Goal: Transaction & Acquisition: Subscribe to service/newsletter

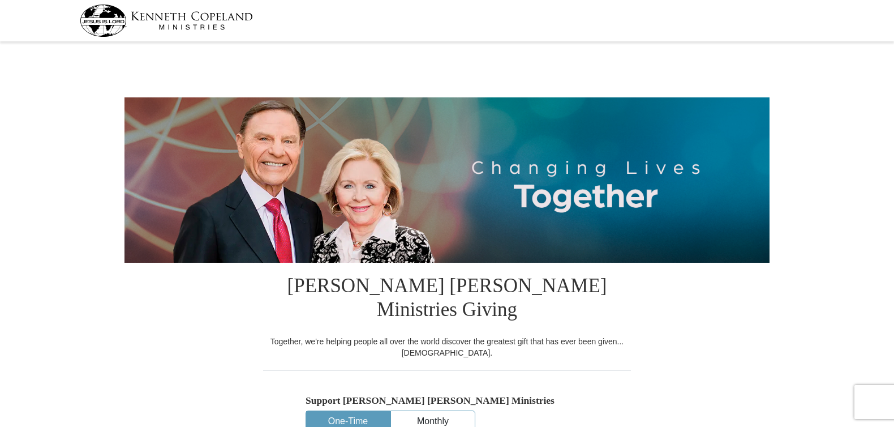
select select "GA"
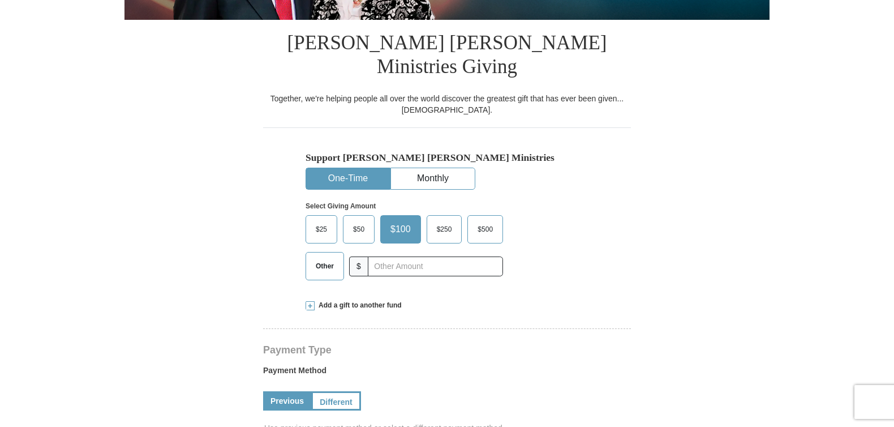
scroll to position [247, 0]
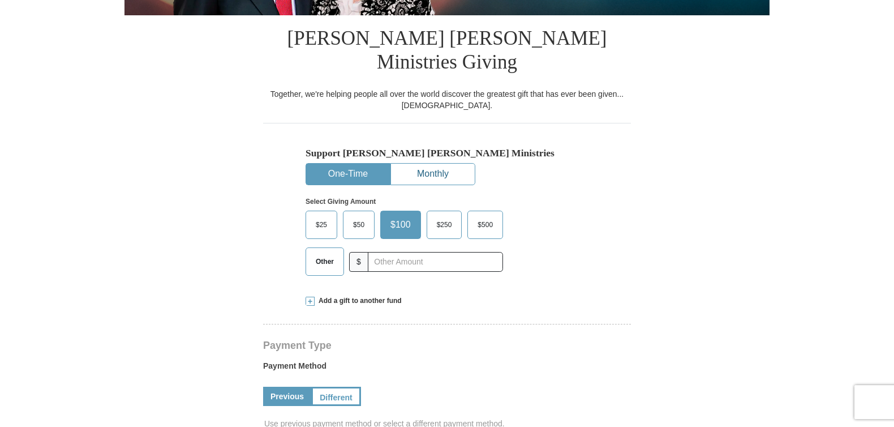
click at [439, 164] on button "Monthly" at bounding box center [433, 174] width 84 height 21
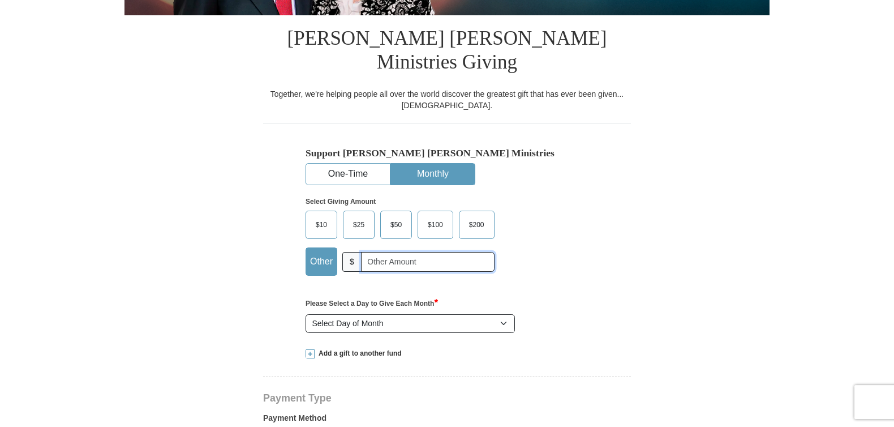
click at [427, 252] on input "text" at bounding box center [428, 262] width 134 height 20
type input "60.00"
click at [306, 314] on select "Select Day of Month 1 2 3 4 5 6 7 8 9 10 11 12 13 14 15 16 17 18 19 20 21 22 23…" at bounding box center [410, 323] width 209 height 19
click option "2" at bounding box center [0, 0] width 0 height 0
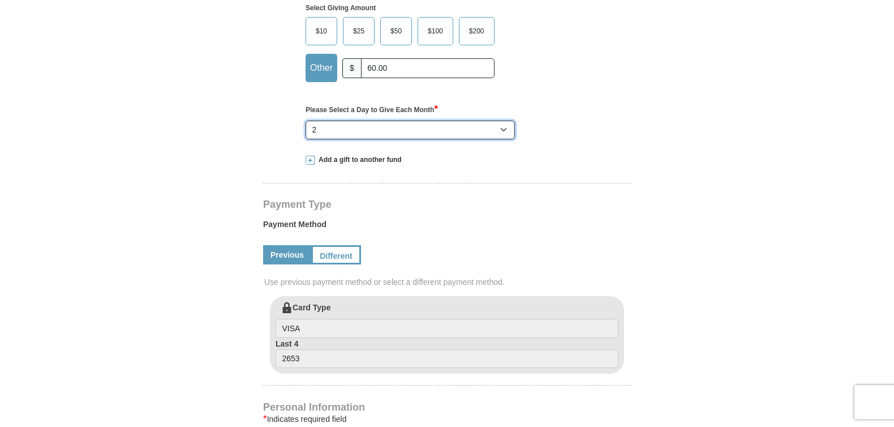
scroll to position [448, 0]
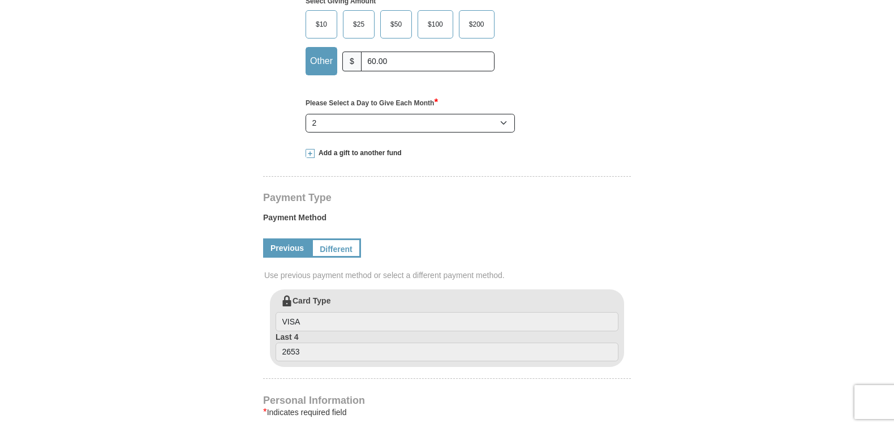
click at [278, 238] on link "Previous" at bounding box center [287, 247] width 48 height 19
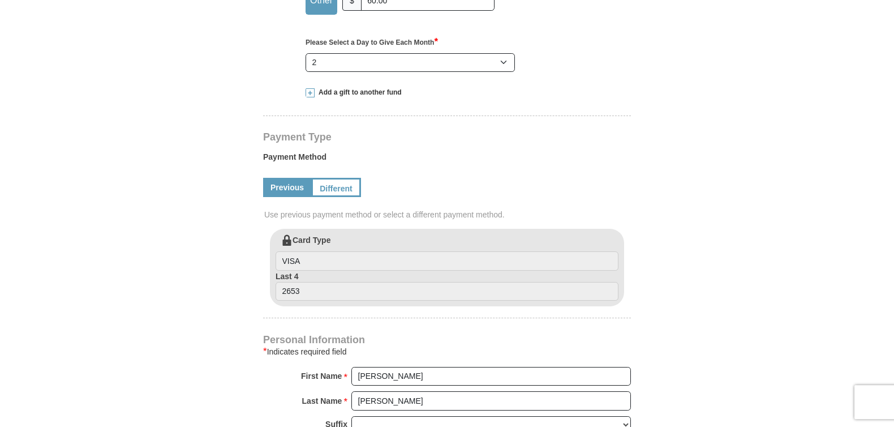
scroll to position [439, 0]
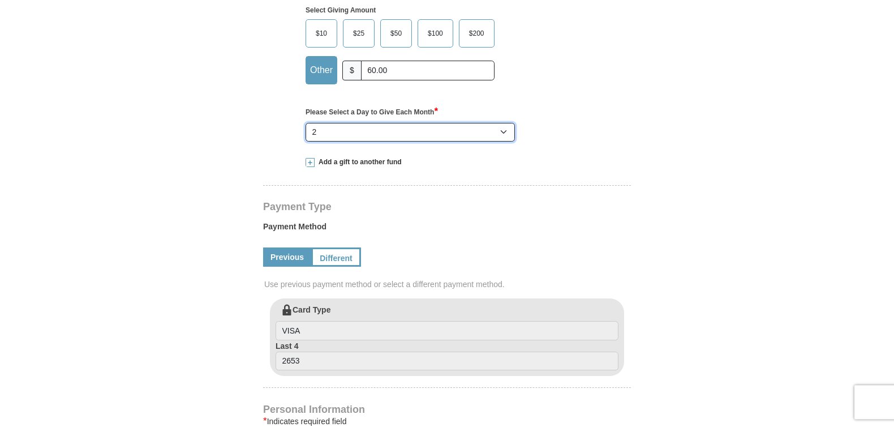
click at [306, 123] on select "Select Day of Month 1 2 3 4 5 6 7 8 9 10 11 12 13 14 15 16 17 18 19 20 21 22 23…" at bounding box center [410, 132] width 209 height 19
select select "4"
click option "4" at bounding box center [0, 0] width 0 height 0
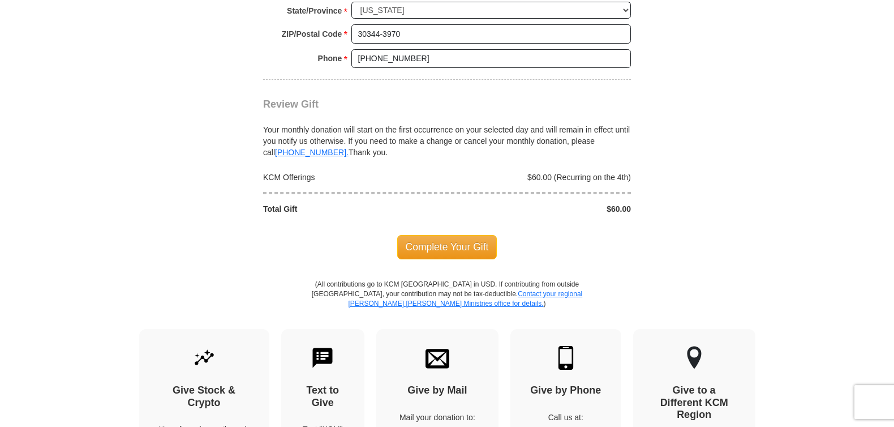
scroll to position [1096, 0]
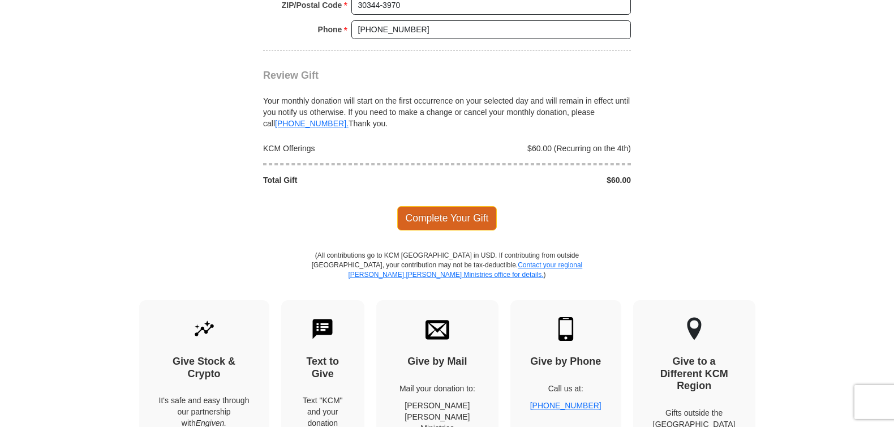
click at [462, 206] on span "Complete Your Gift" at bounding box center [447, 218] width 100 height 24
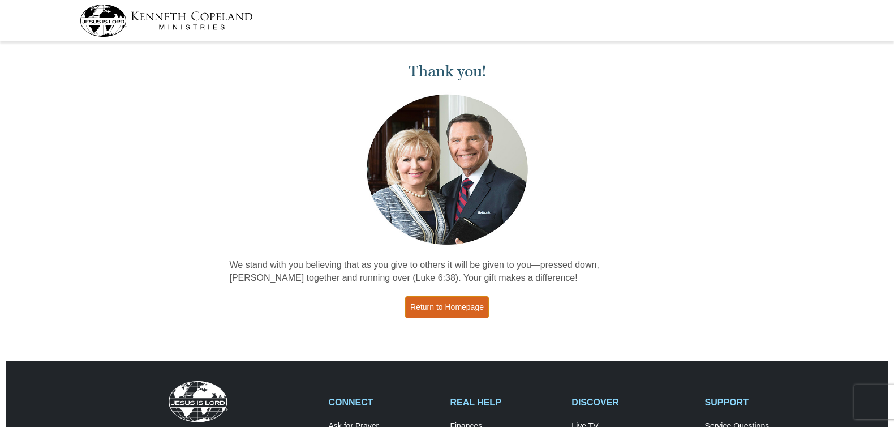
click at [450, 310] on link "Return to Homepage" at bounding box center [447, 307] width 84 height 22
